Goal: Obtain resource: Download file/media

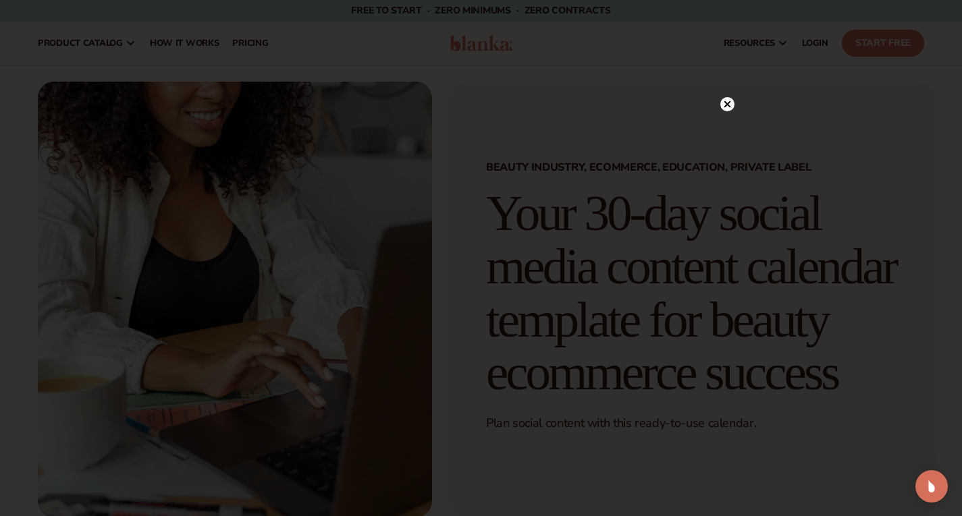
click at [722, 105] on circle at bounding box center [727, 104] width 14 height 14
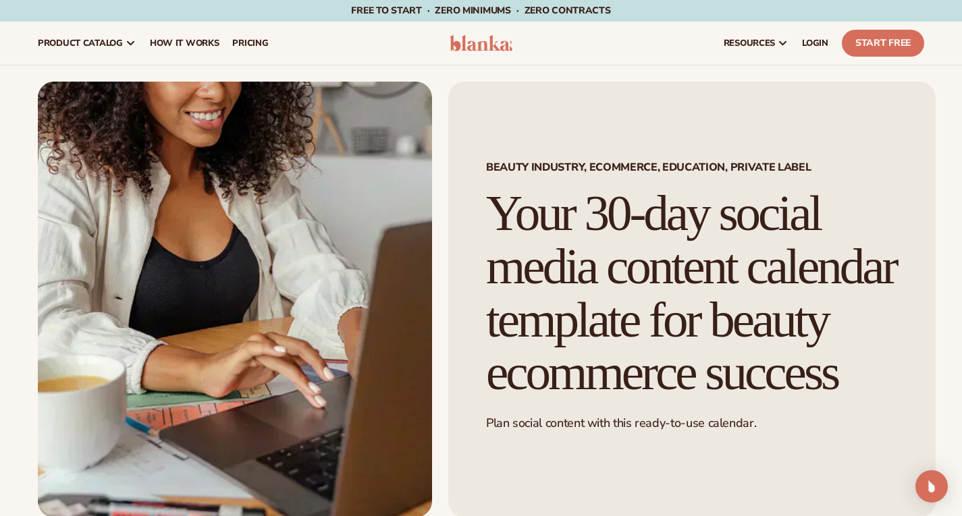
click at [545, 236] on h1 "Your 30-day social media content calendar template for beauty ecommerce success" at bounding box center [692, 293] width 412 height 213
click at [808, 288] on h1 "Your 30-day social media content calendar template for beauty ecommerce success" at bounding box center [692, 293] width 412 height 213
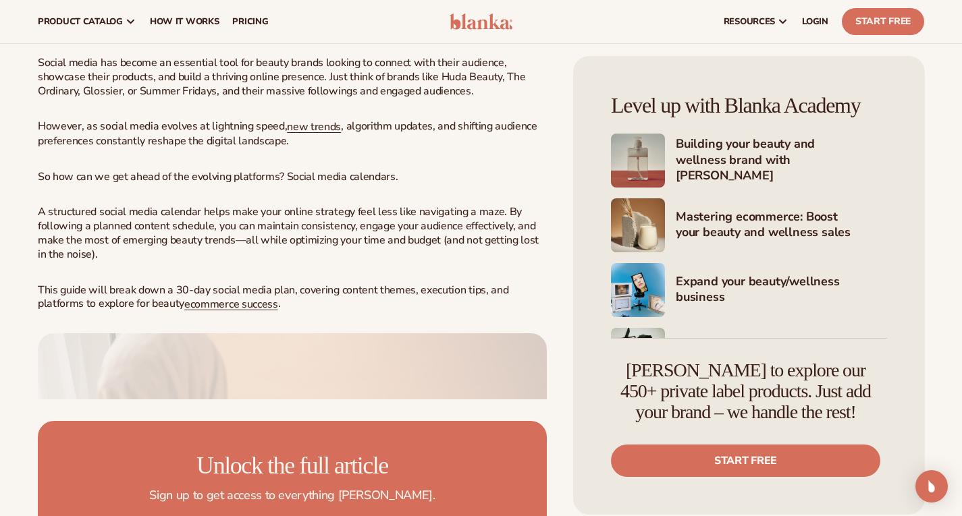
scroll to position [487, 0]
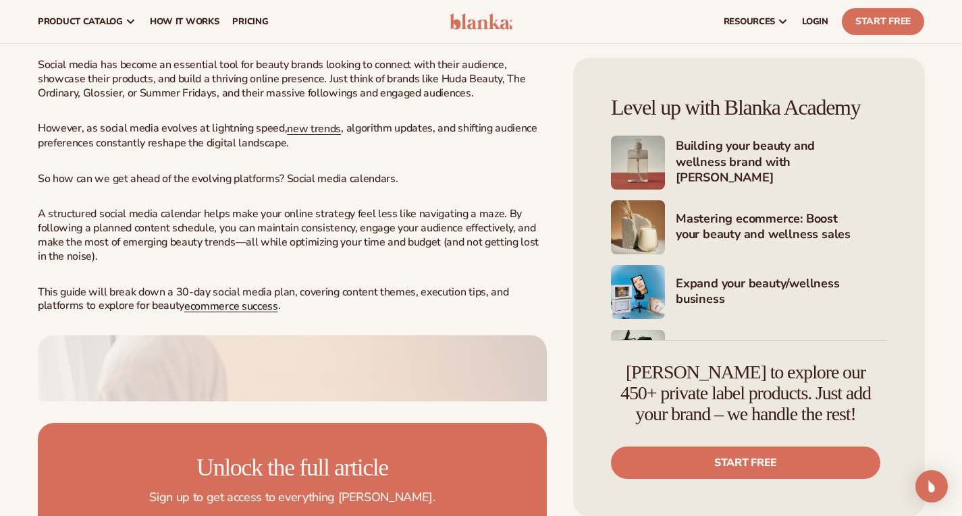
click at [205, 314] on span "ecommerce success" at bounding box center [231, 306] width 94 height 15
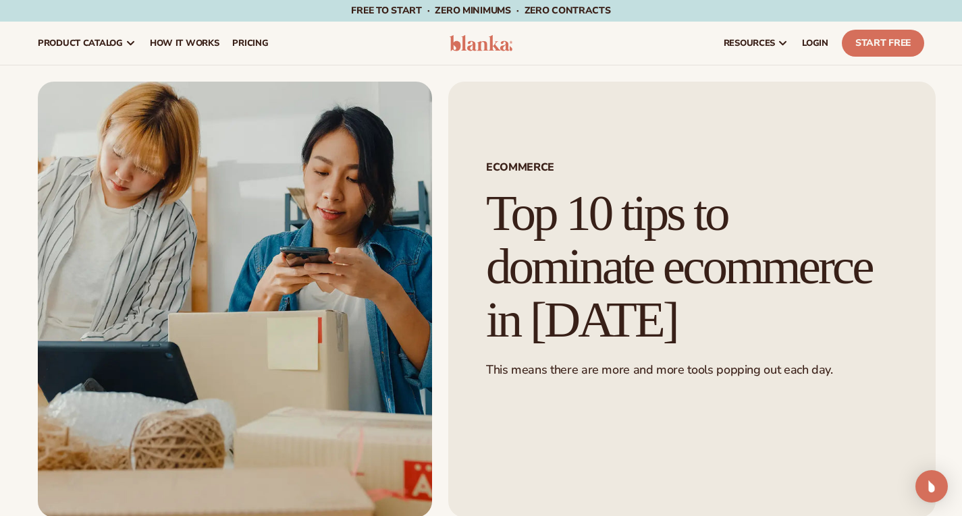
click at [816, 34] on div "resources connect your store" at bounding box center [728, 43] width 405 height 43
click at [864, 43] on link "Start Free" at bounding box center [883, 43] width 82 height 27
